Goal: Find specific page/section: Find specific page/section

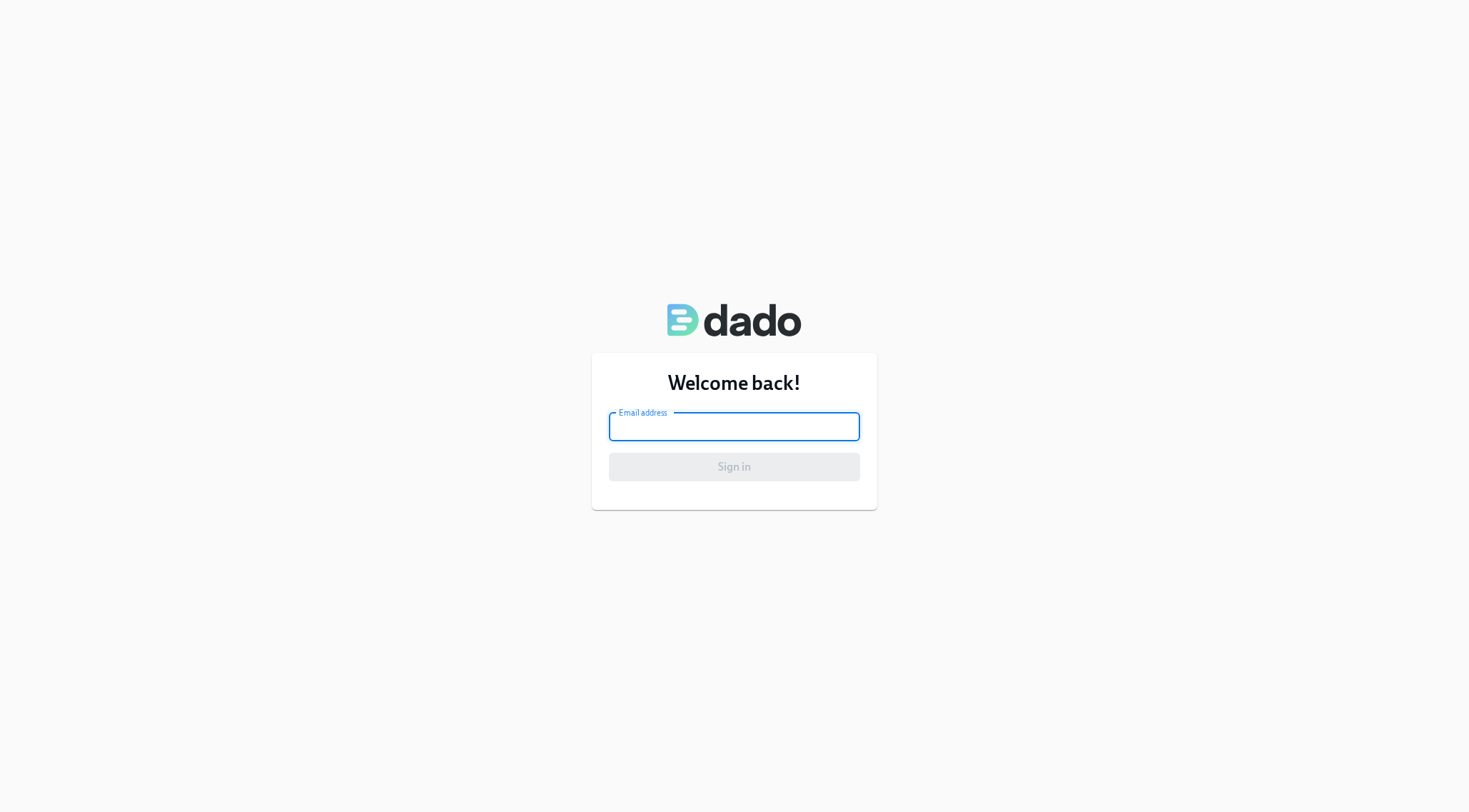
click at [699, 430] on input "email" at bounding box center [734, 426] width 251 height 28
type input "[EMAIL_ADDRESS][DOMAIN_NAME]"
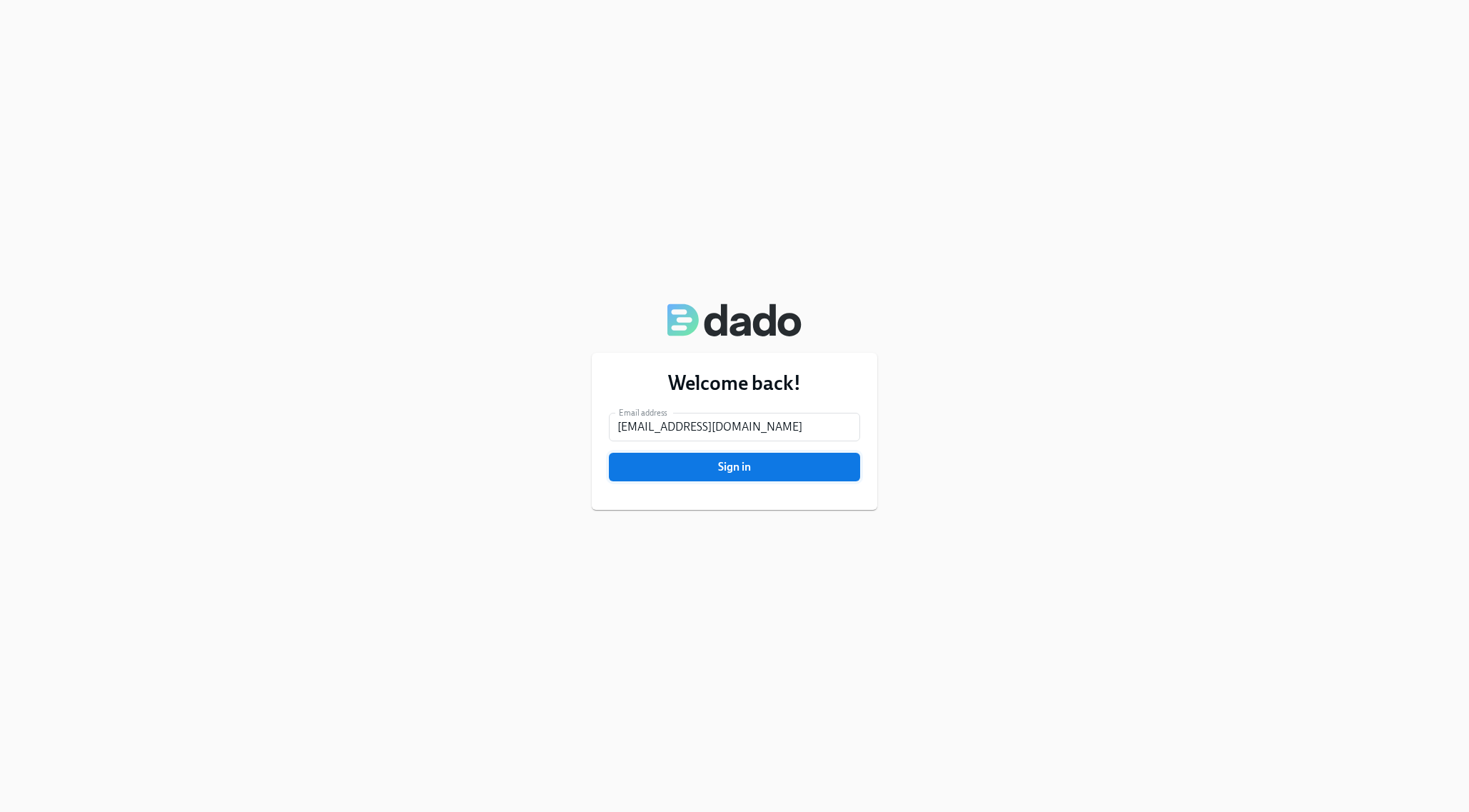
click at [685, 468] on span "Sign in" at bounding box center [734, 467] width 231 height 15
click at [693, 465] on span "Sign in" at bounding box center [734, 467] width 231 height 15
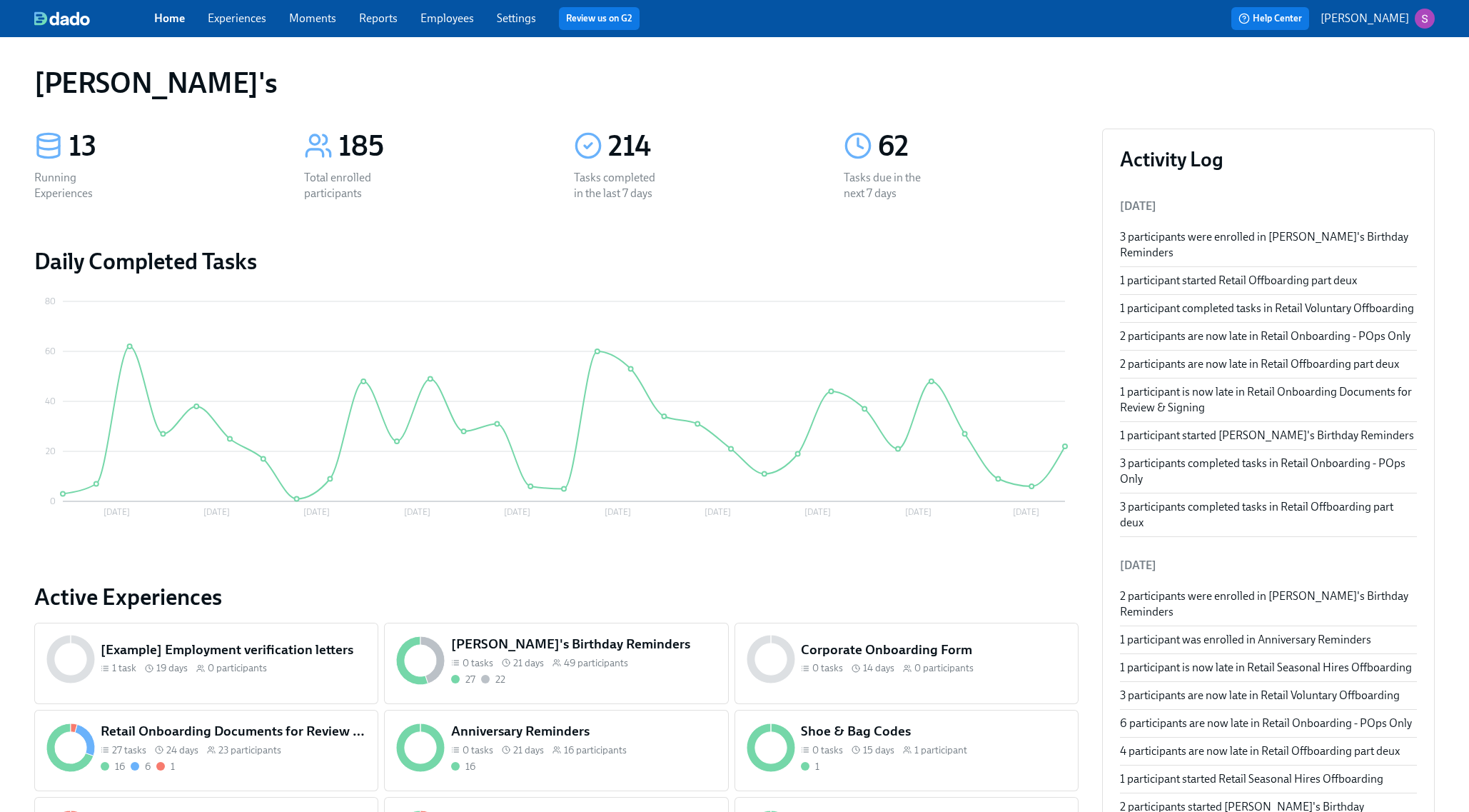
click at [1003, 734] on h5 "Shoe & Bag Codes" at bounding box center [933, 731] width 266 height 19
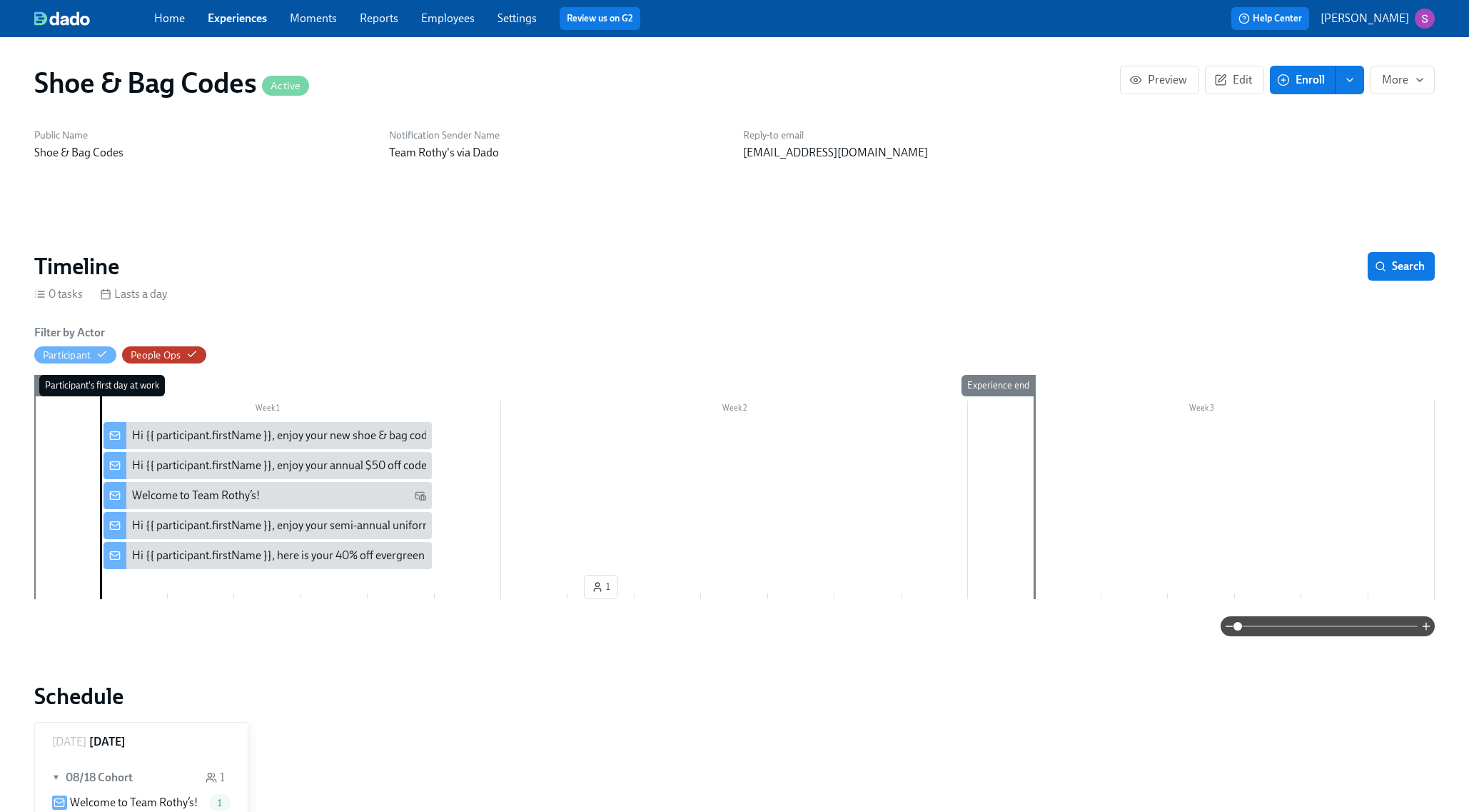
click at [446, 21] on link "Employees" at bounding box center [448, 18] width 54 height 14
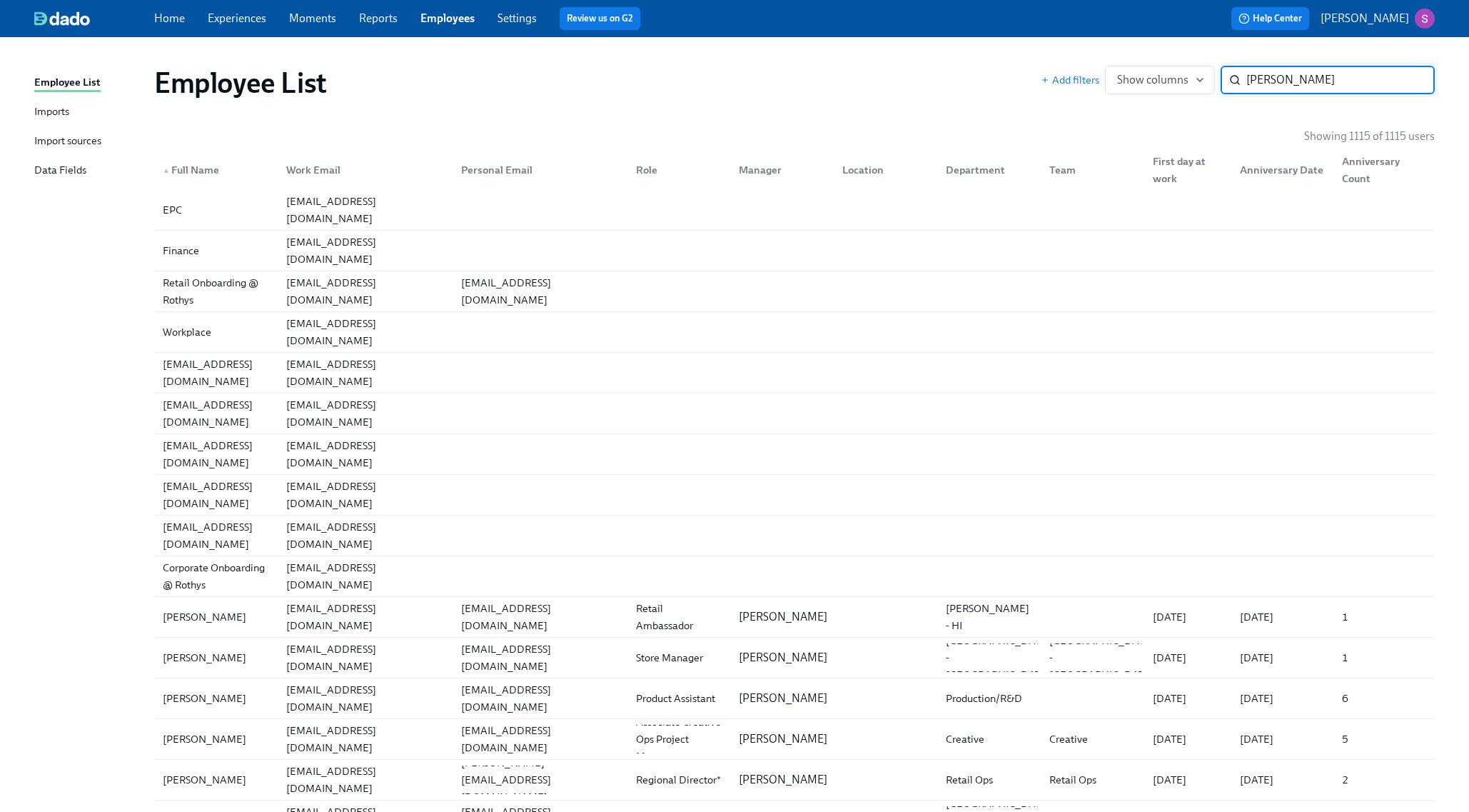
type input "[PERSON_NAME]"
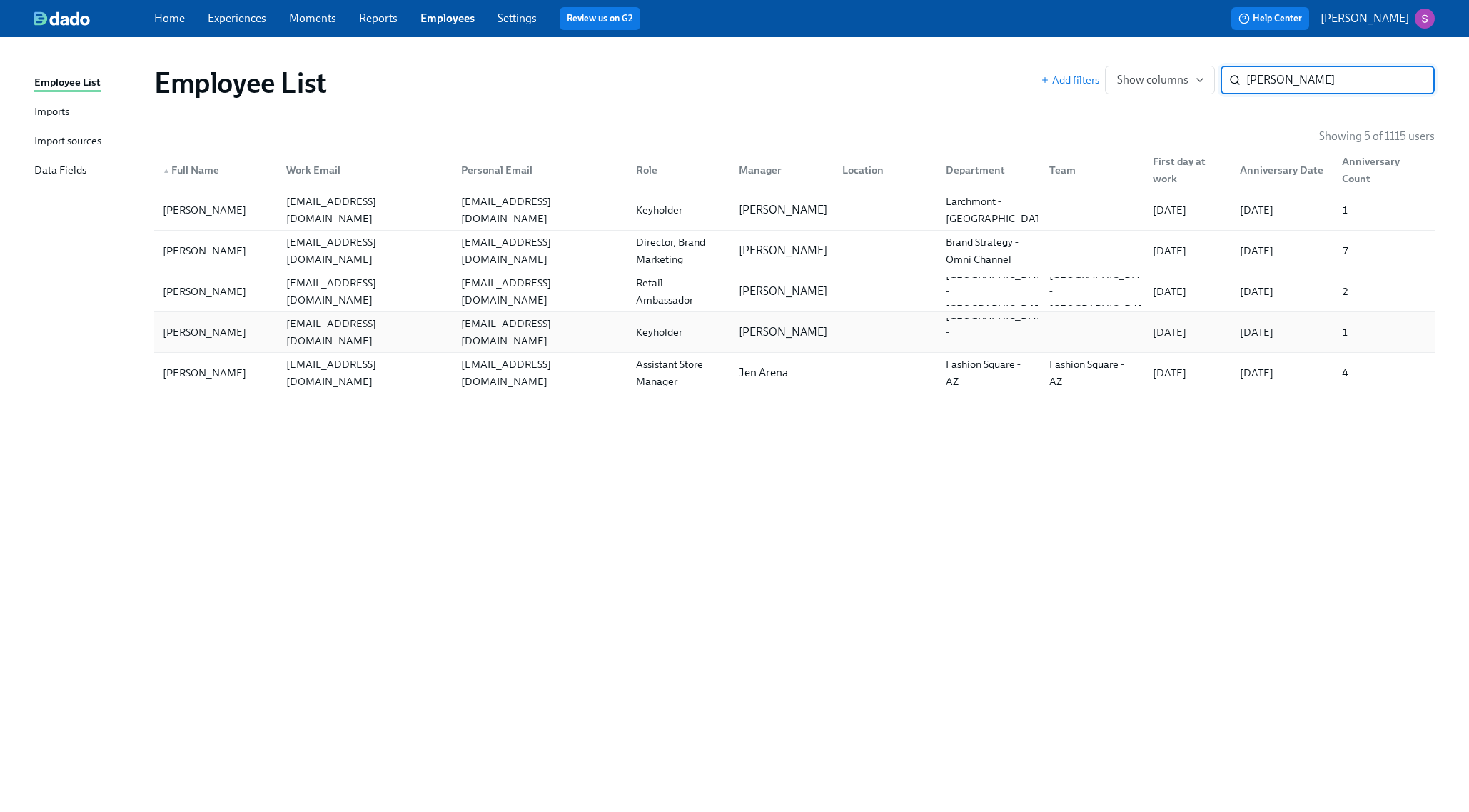
click at [224, 336] on div "[PERSON_NAME]" at bounding box center [204, 331] width 95 height 17
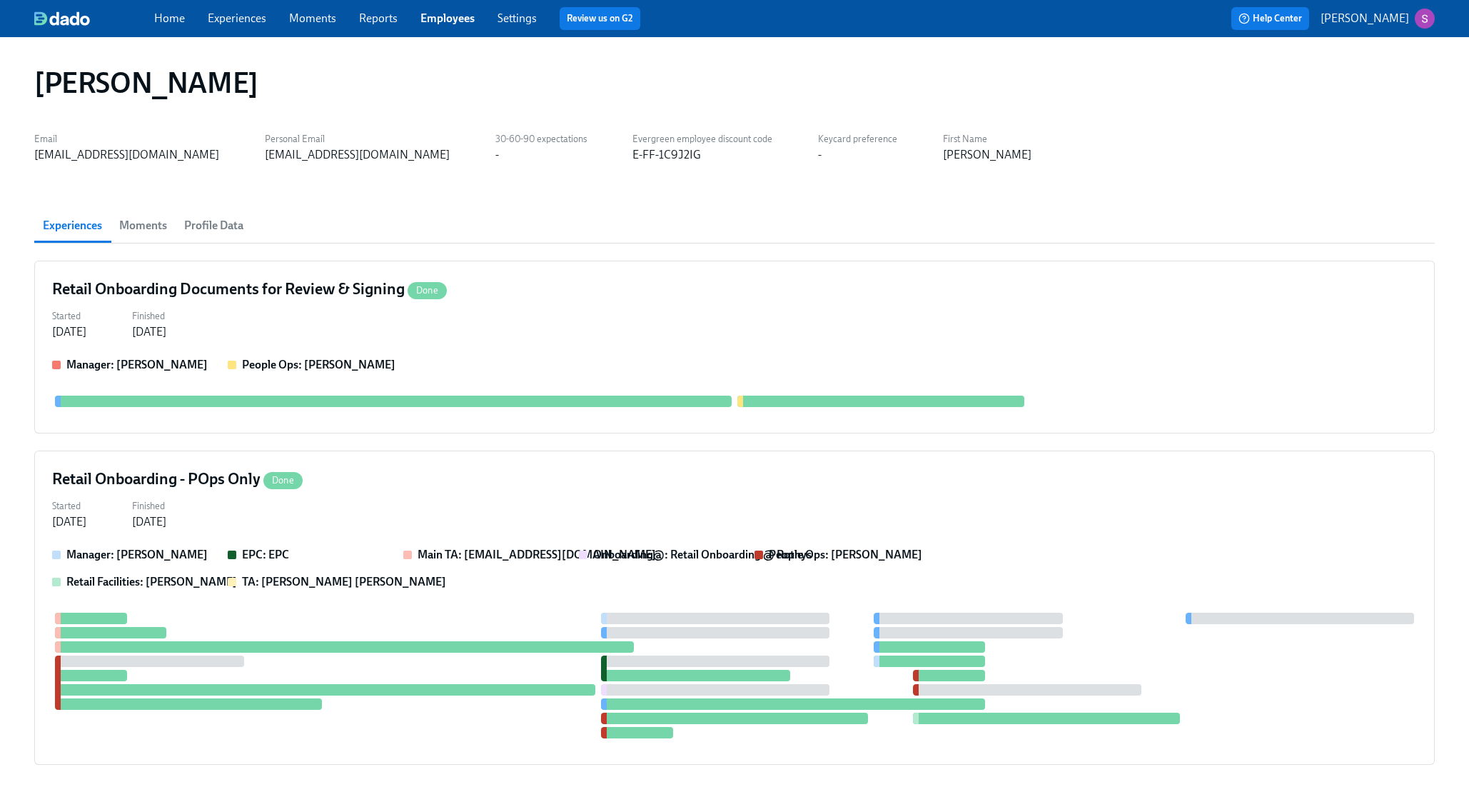
click at [143, 222] on span "Moments" at bounding box center [143, 226] width 48 height 20
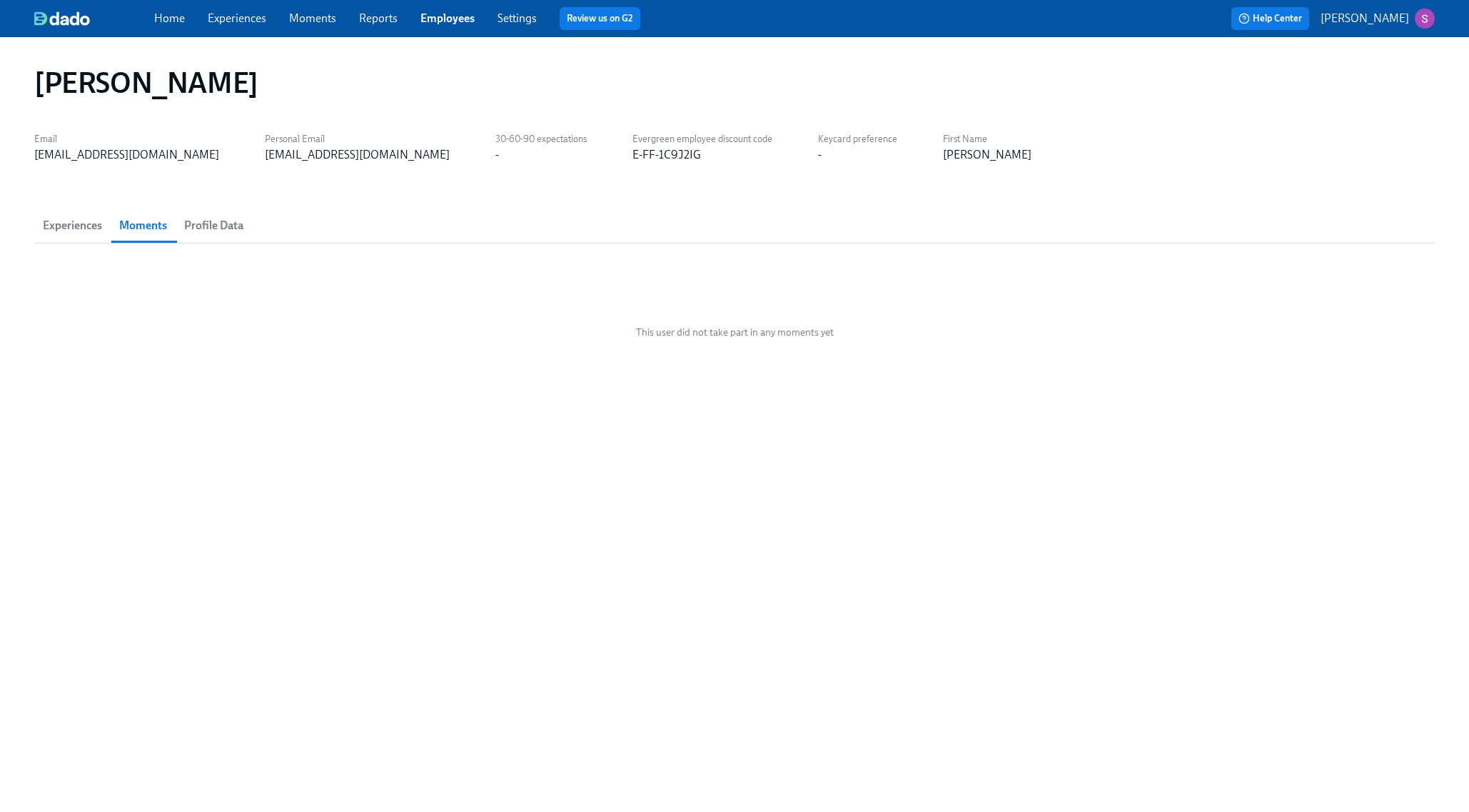
click at [218, 226] on span "Profile Data" at bounding box center [214, 226] width 59 height 20
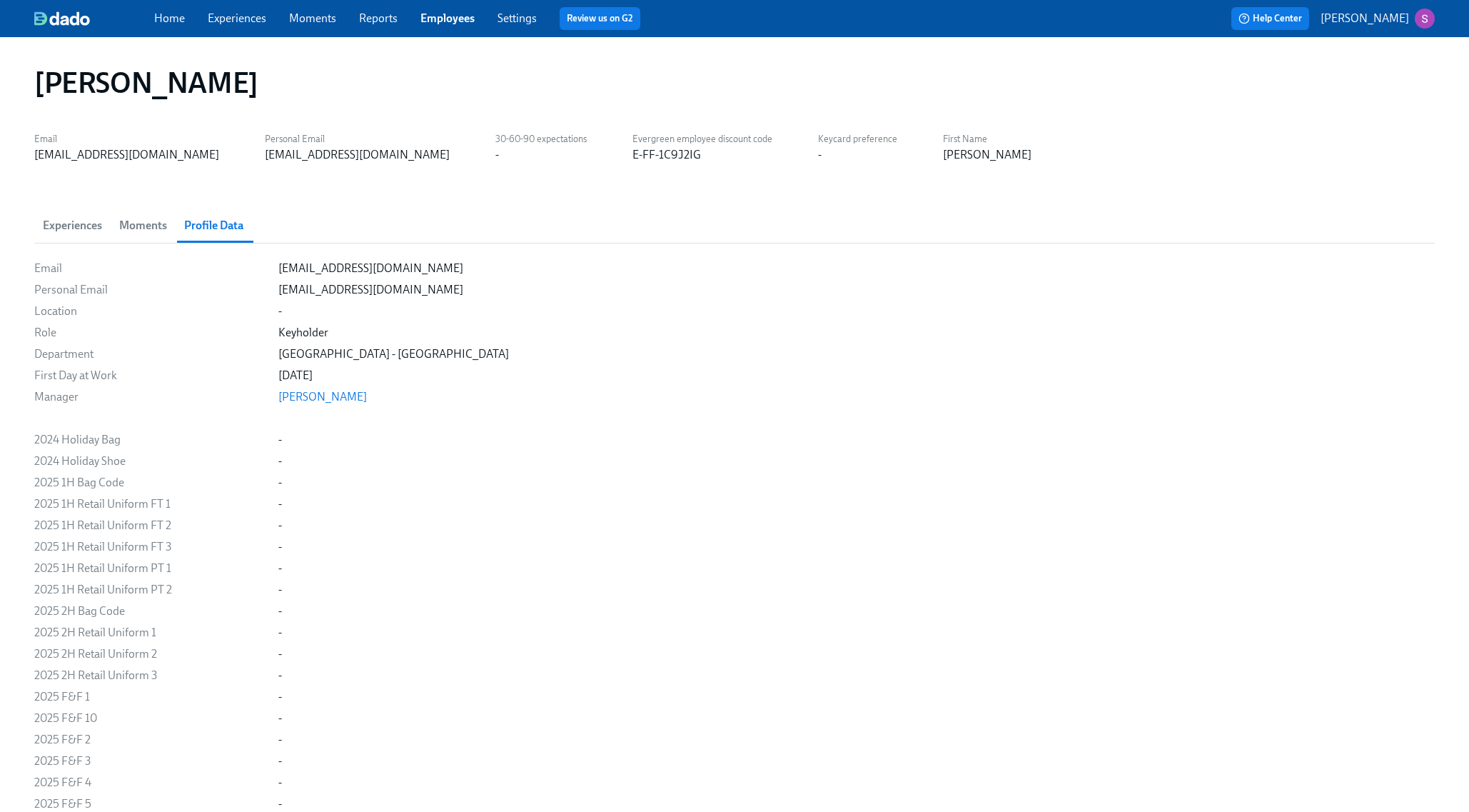
click at [62, 233] on span "Experiences" at bounding box center [72, 226] width 59 height 20
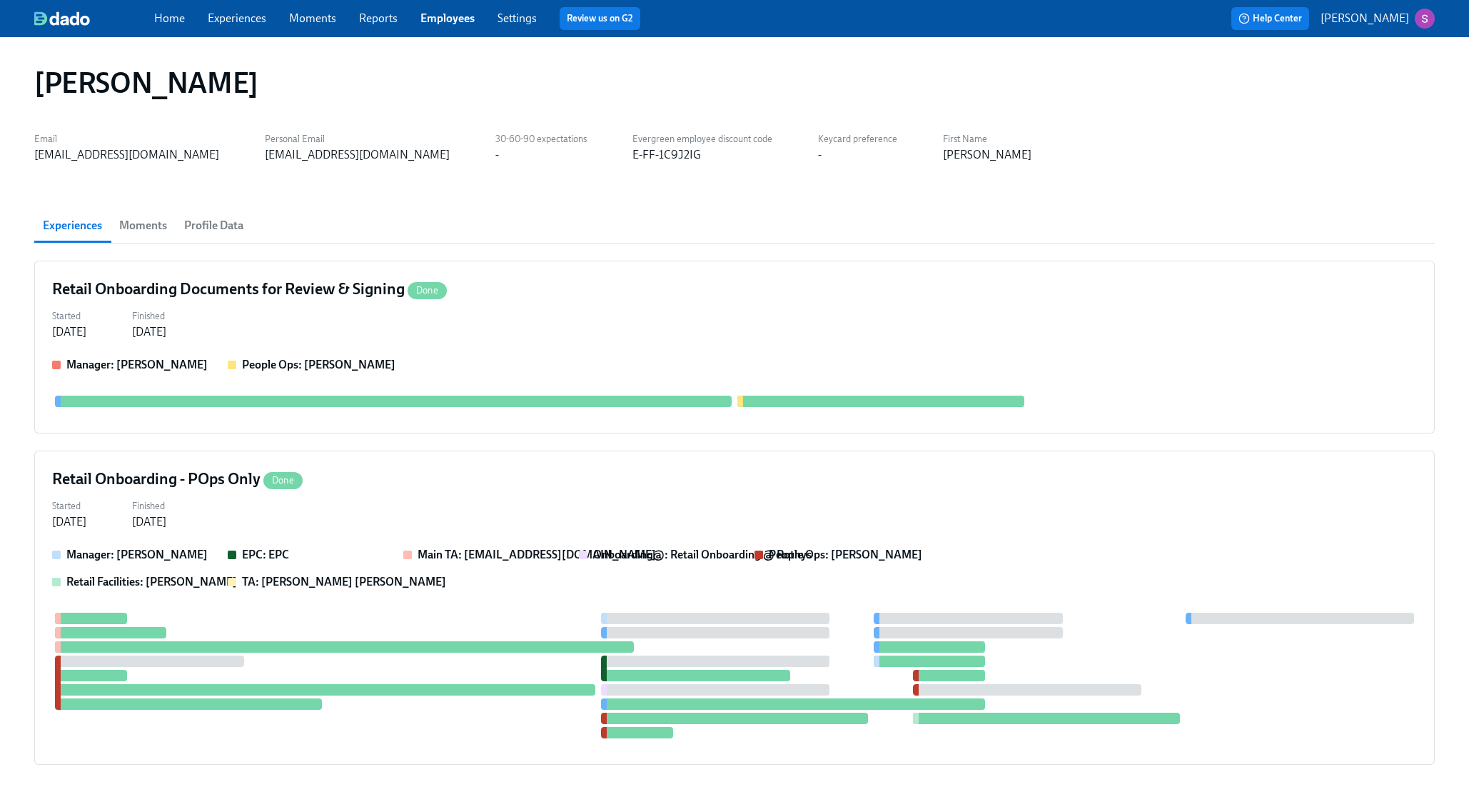
click at [216, 15] on link "Experiences" at bounding box center [237, 18] width 58 height 14
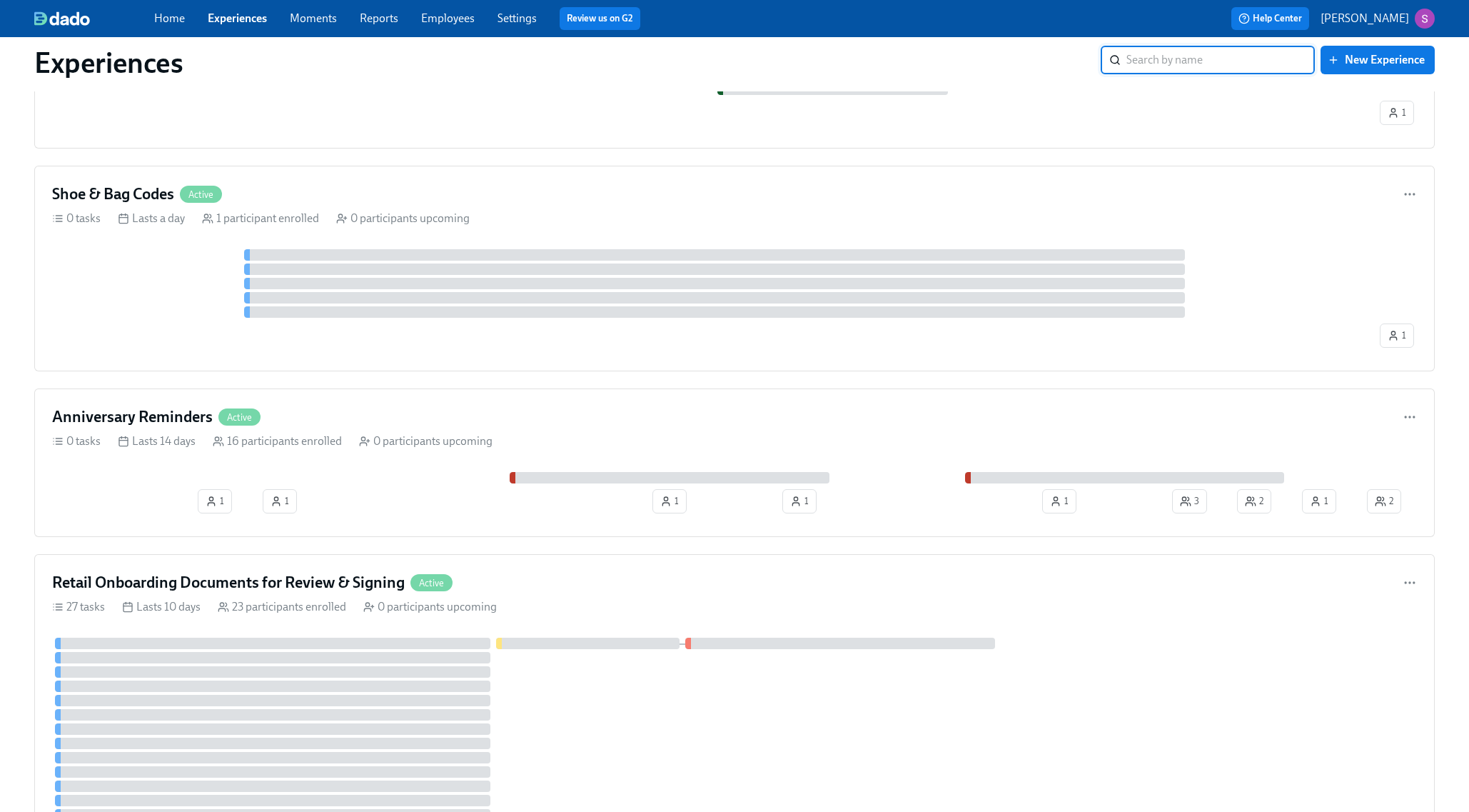
scroll to position [2066, 0]
click at [270, 183] on div "Shoe & Bag Codes Active" at bounding box center [734, 192] width 1365 height 21
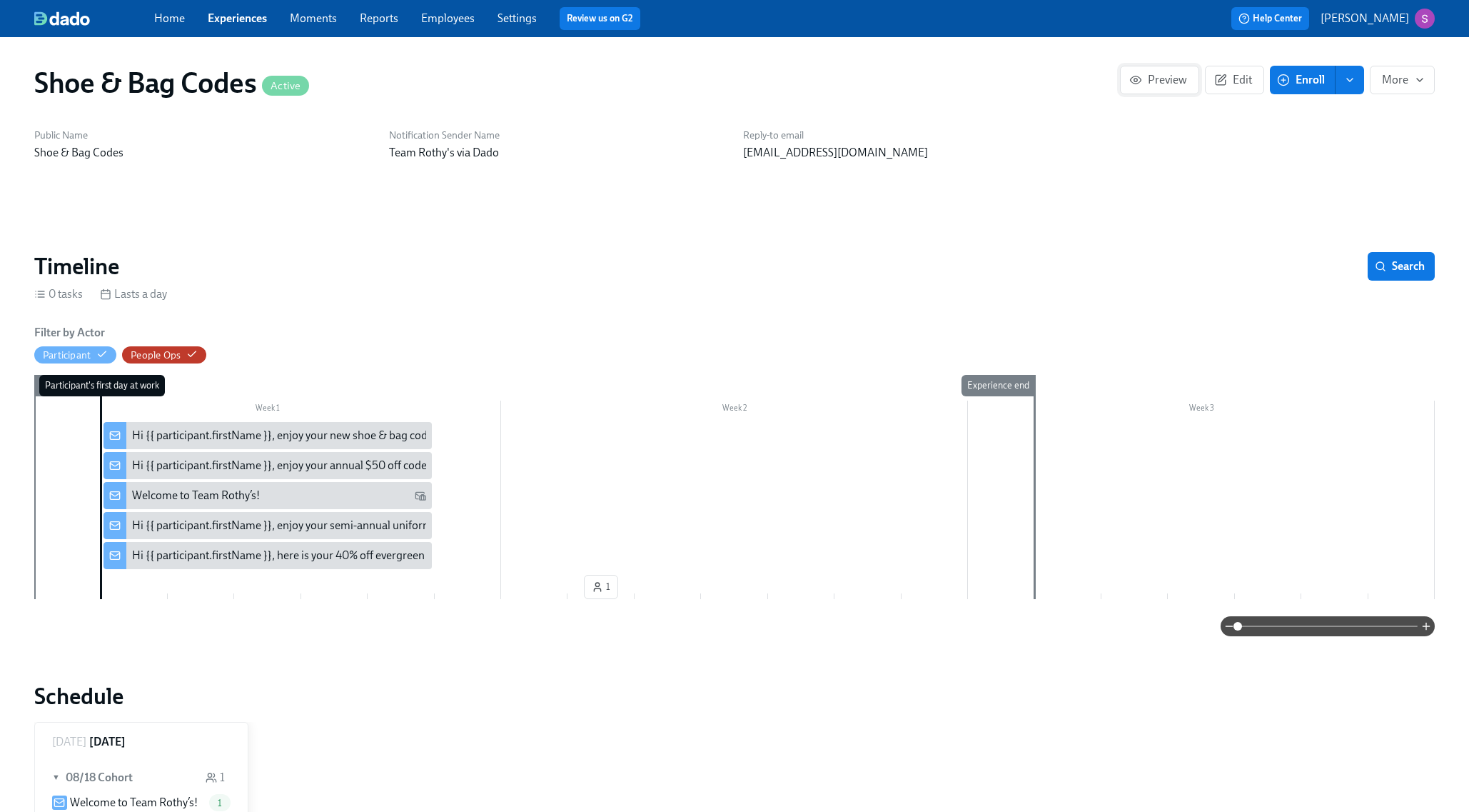
click at [1164, 76] on span "Preview" at bounding box center [1160, 80] width 55 height 15
